Goal: Navigation & Orientation: Go to known website

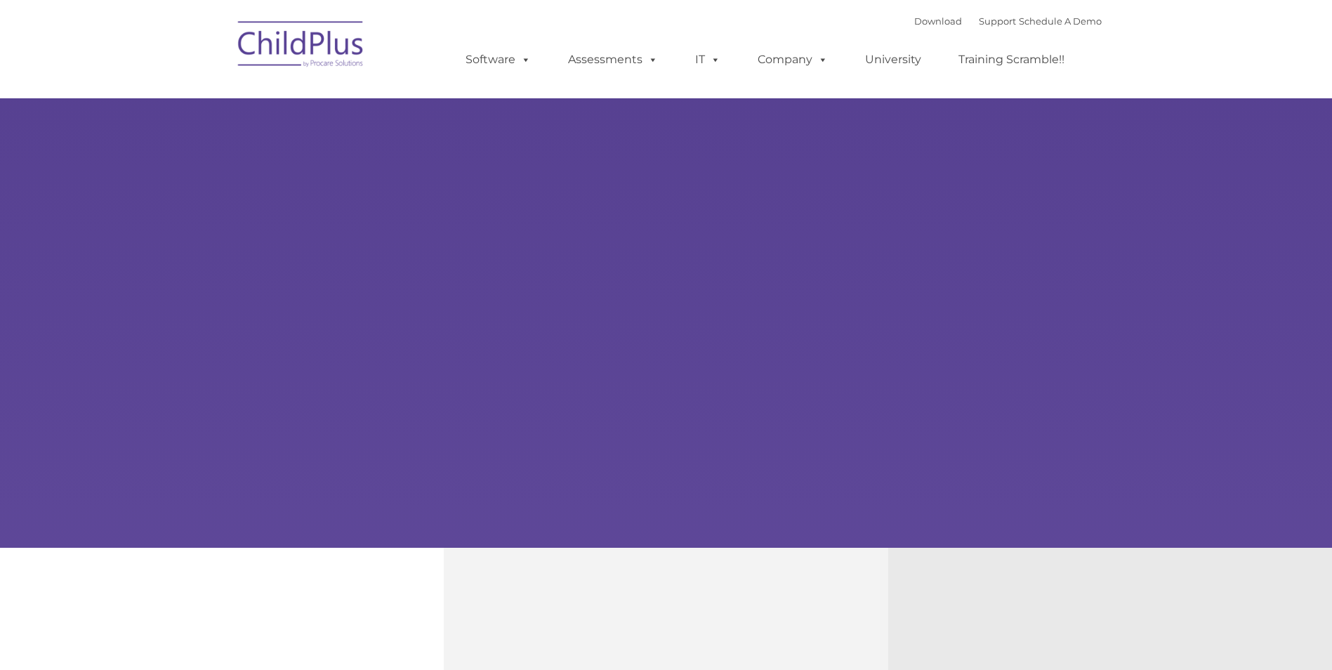
type input ""
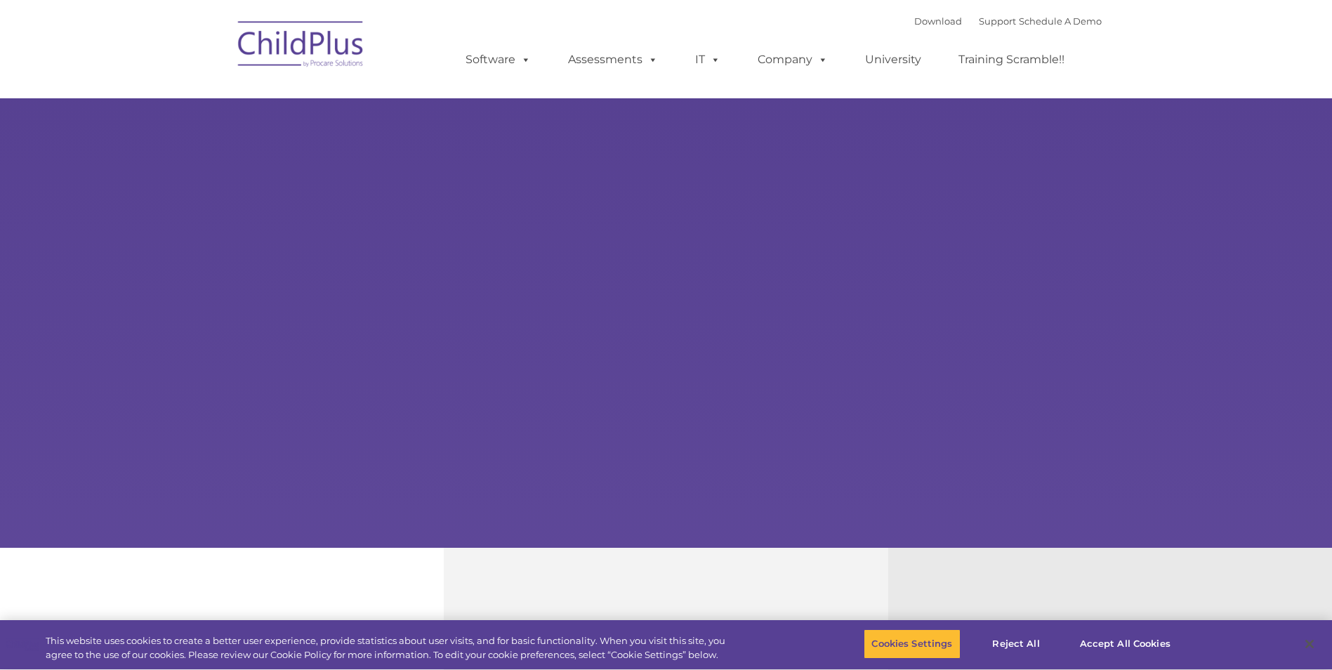
select select "MEDIUM"
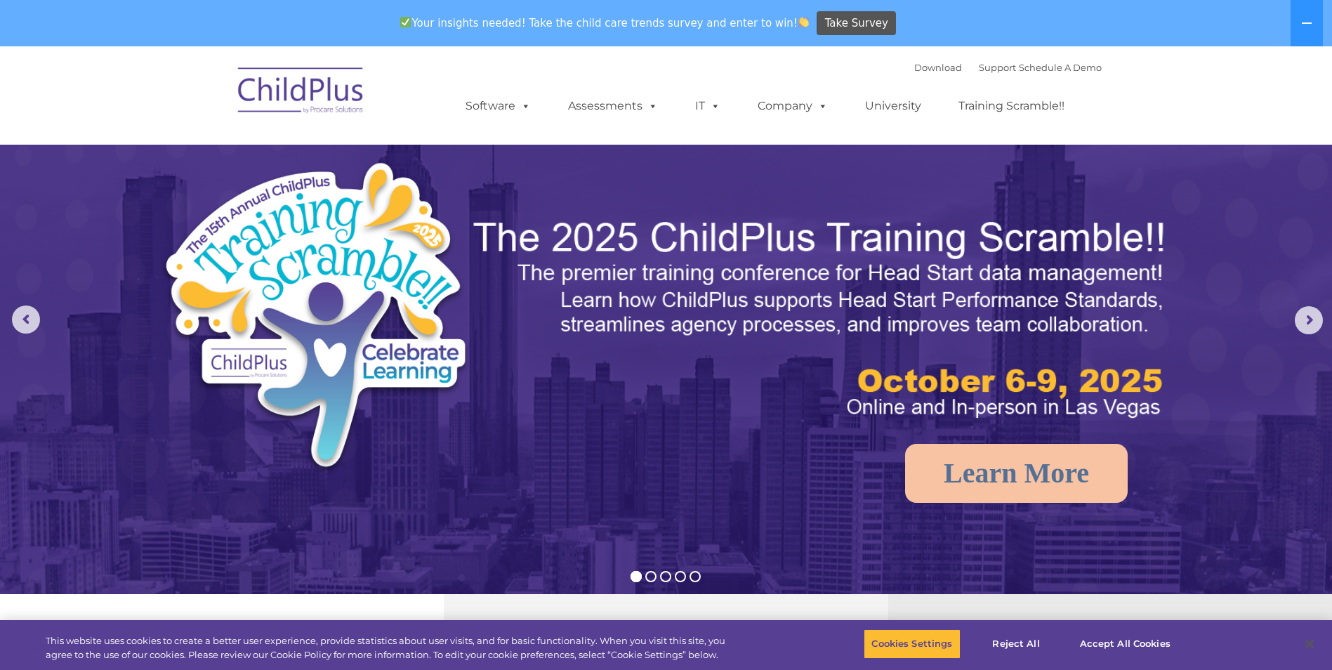
click at [319, 93] on img at bounding box center [301, 93] width 140 height 70
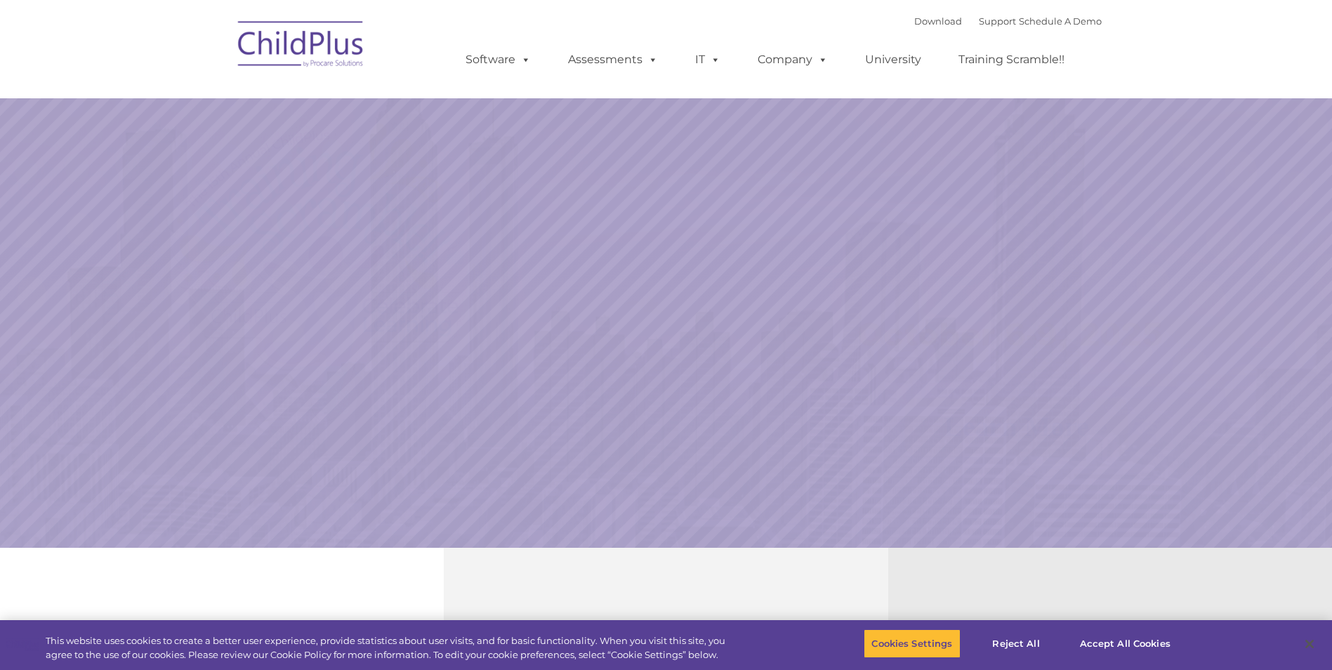
select select "MEDIUM"
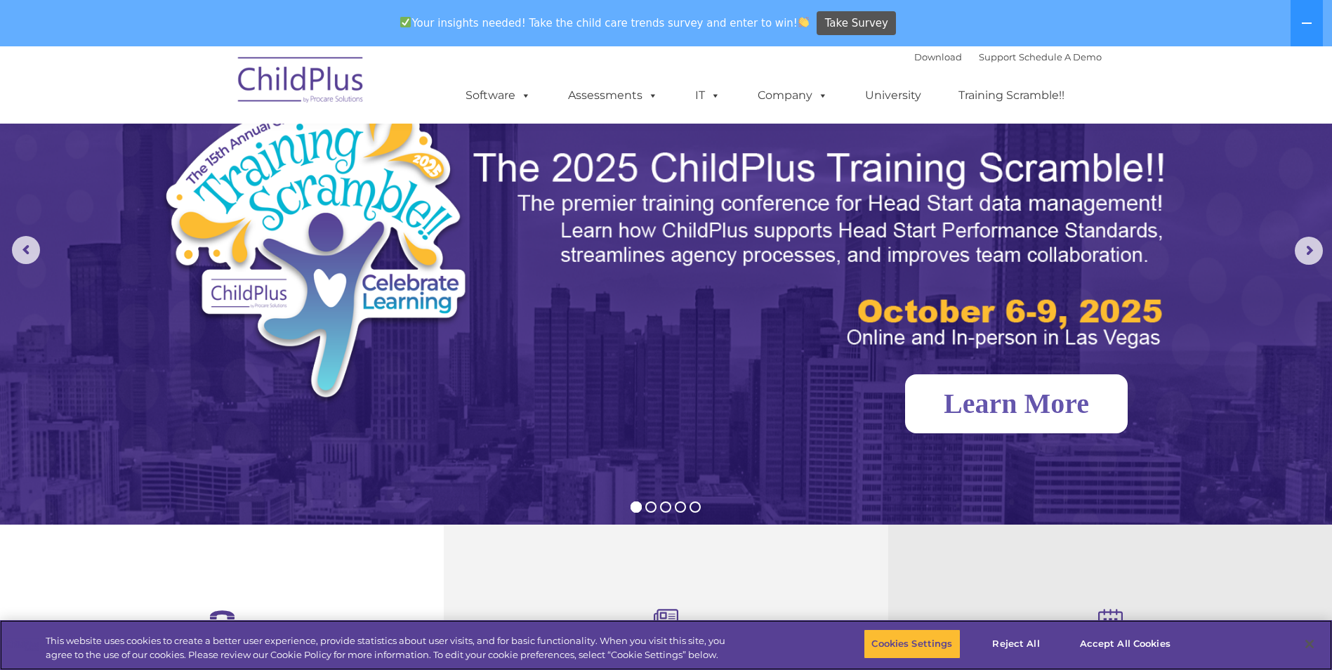
scroll to position [70, 0]
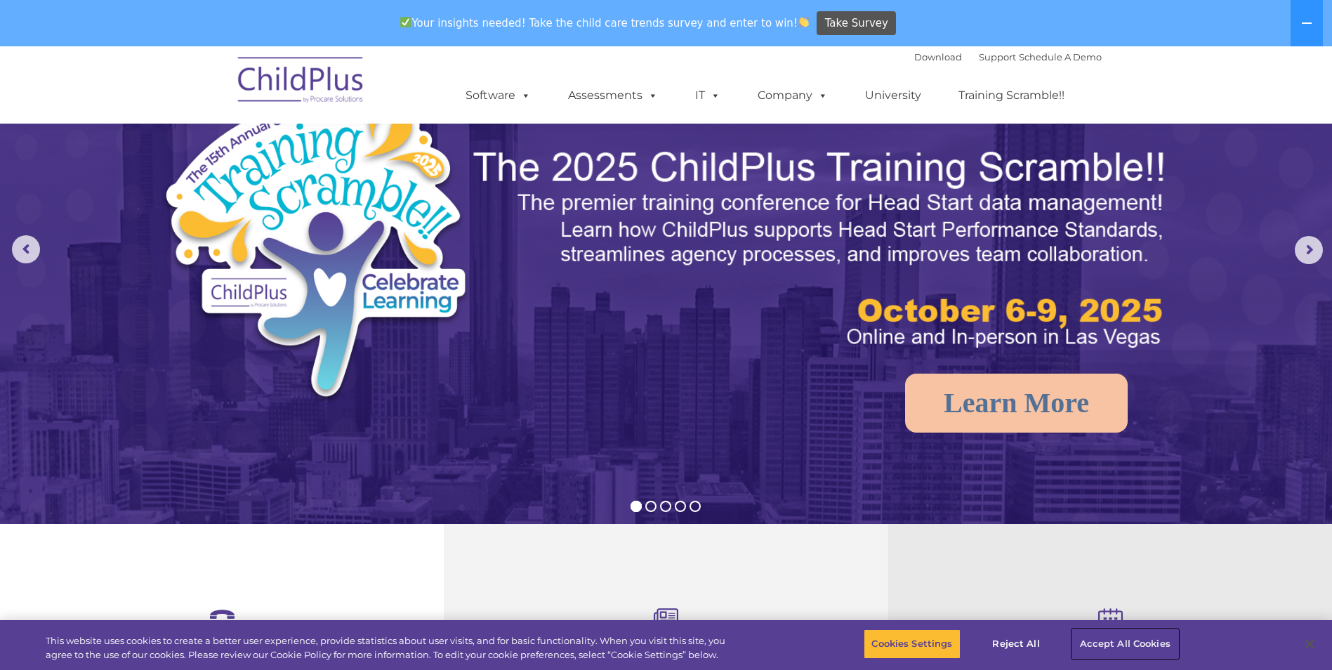
click at [1117, 649] on button "Accept All Cookies" at bounding box center [1125, 643] width 106 height 29
